Goal: Information Seeking & Learning: Learn about a topic

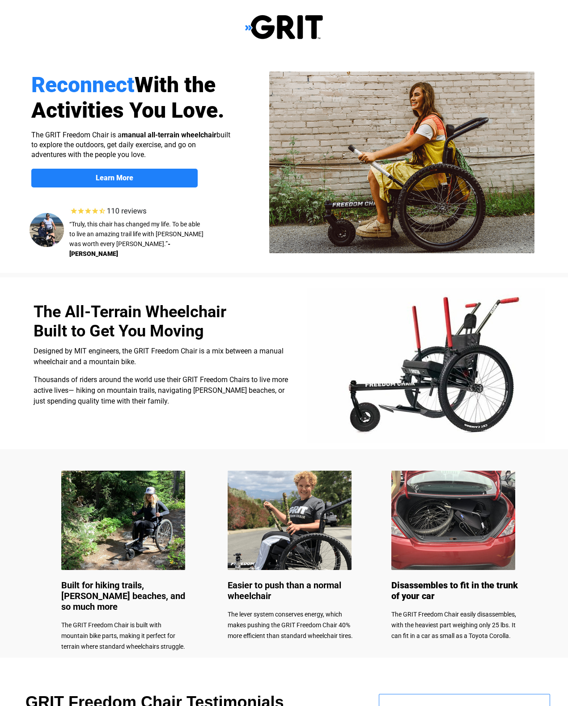
select select "US"
click at [128, 525] on img at bounding box center [123, 520] width 124 height 99
click at [115, 538] on img at bounding box center [123, 520] width 124 height 99
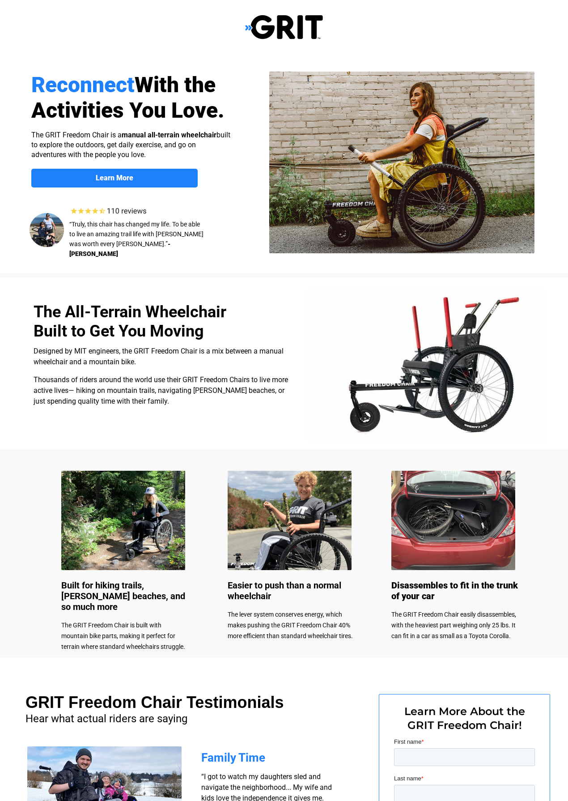
click at [427, 386] on img at bounding box center [426, 365] width 239 height 155
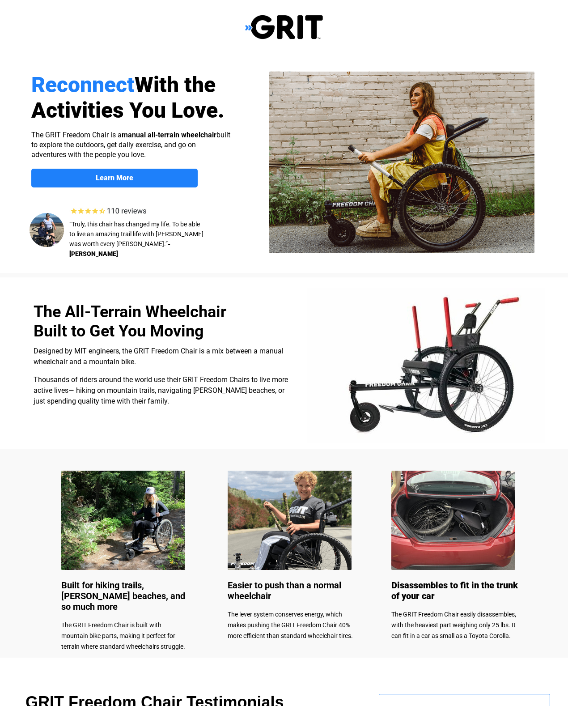
click at [124, 184] on link "Learn More" at bounding box center [114, 178] width 166 height 19
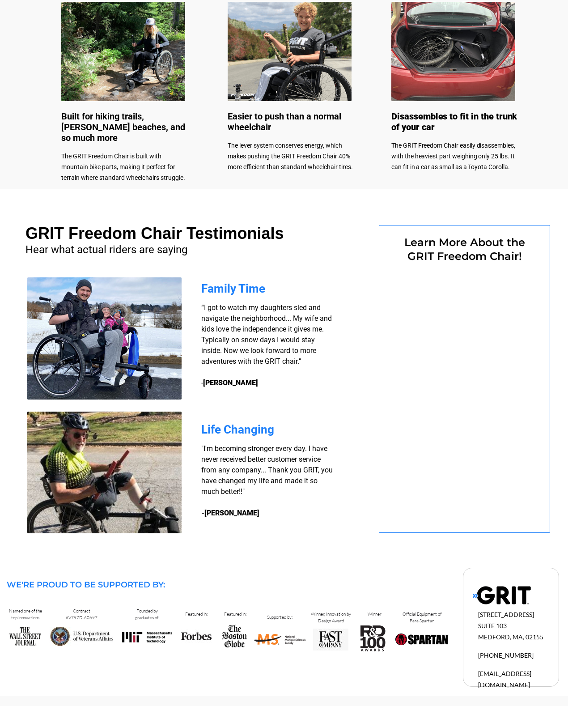
select select "US"
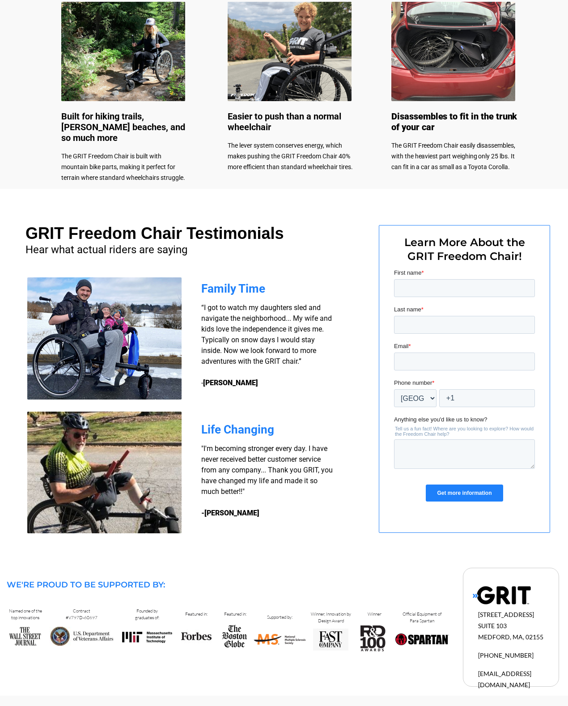
select select "US"
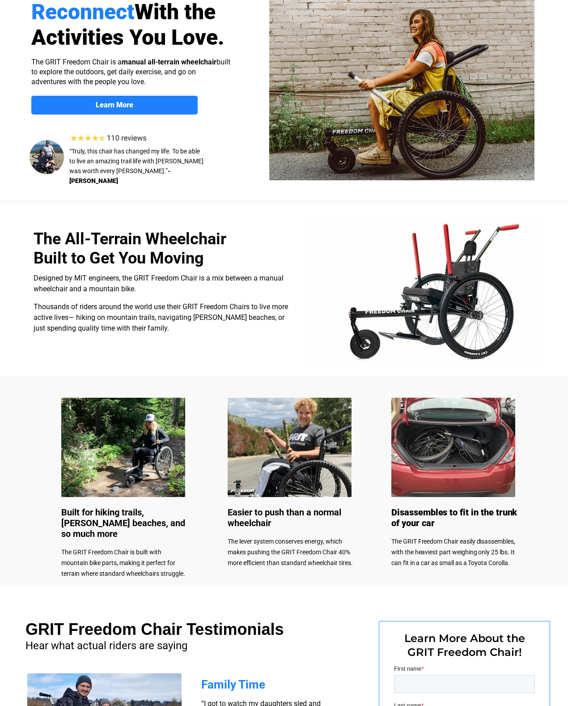
scroll to position [0, 0]
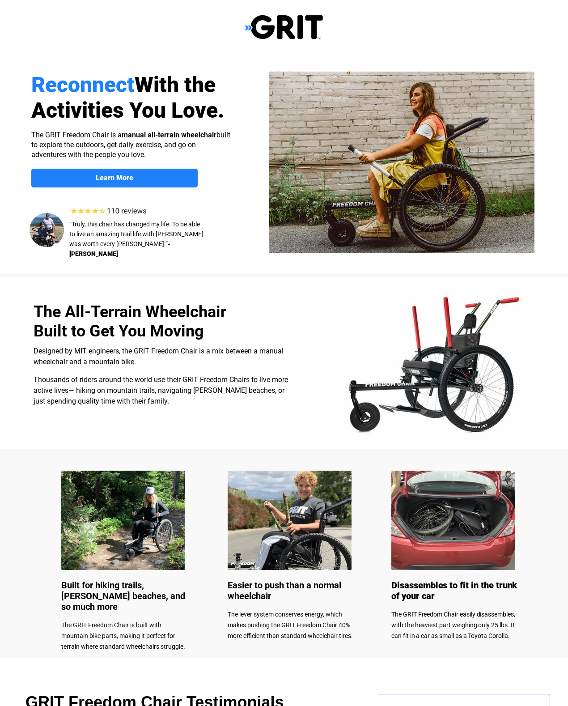
select select "US"
